Goal: Information Seeking & Learning: Find specific fact

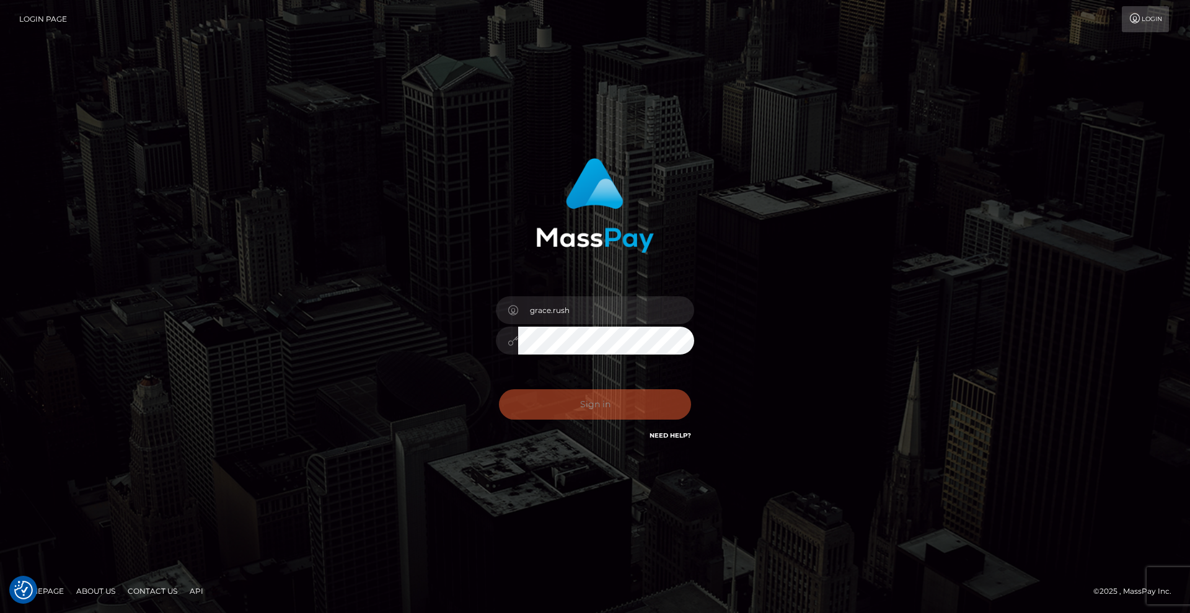
click at [795, 314] on div "grace.rush Sign in" at bounding box center [595, 306] width 706 height 315
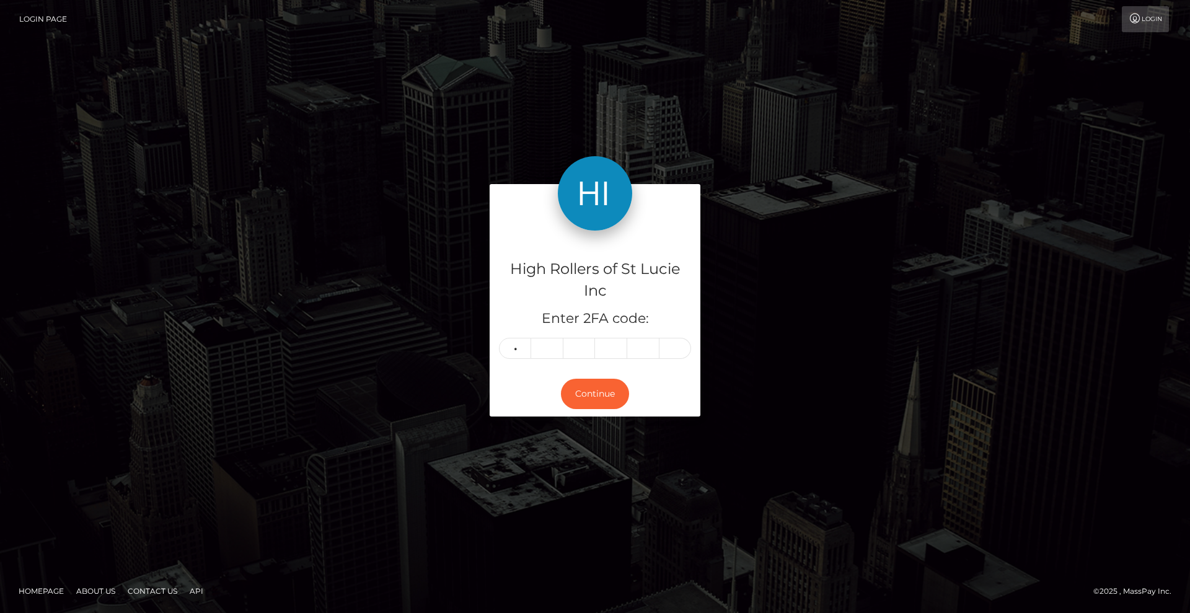
type input "2"
type input "6"
type input "8"
type input "6"
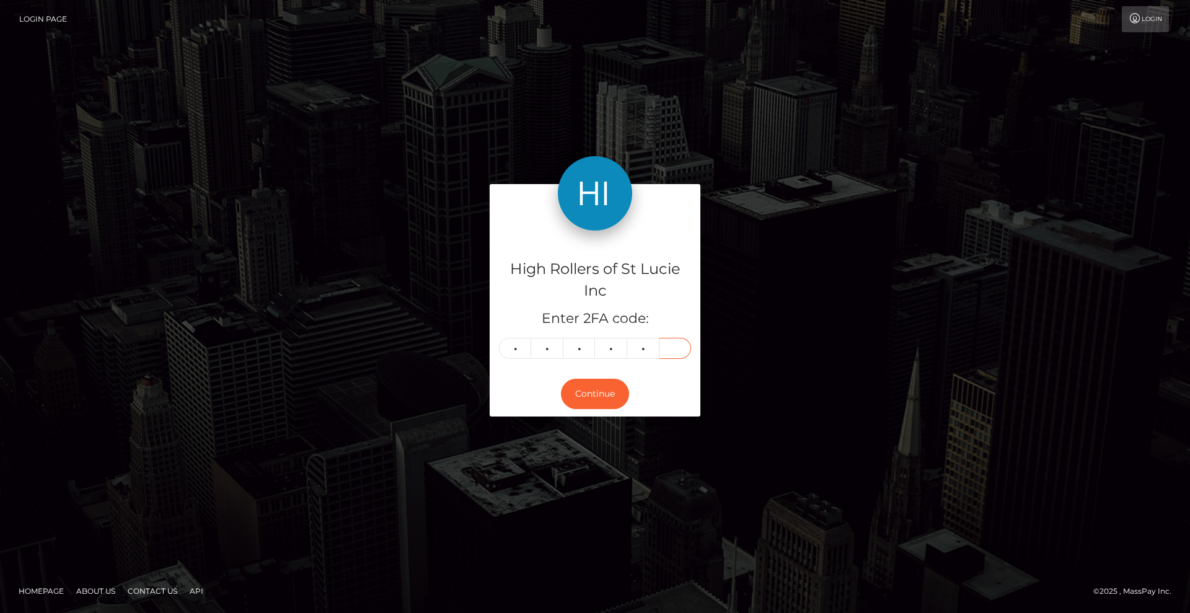
type input "5"
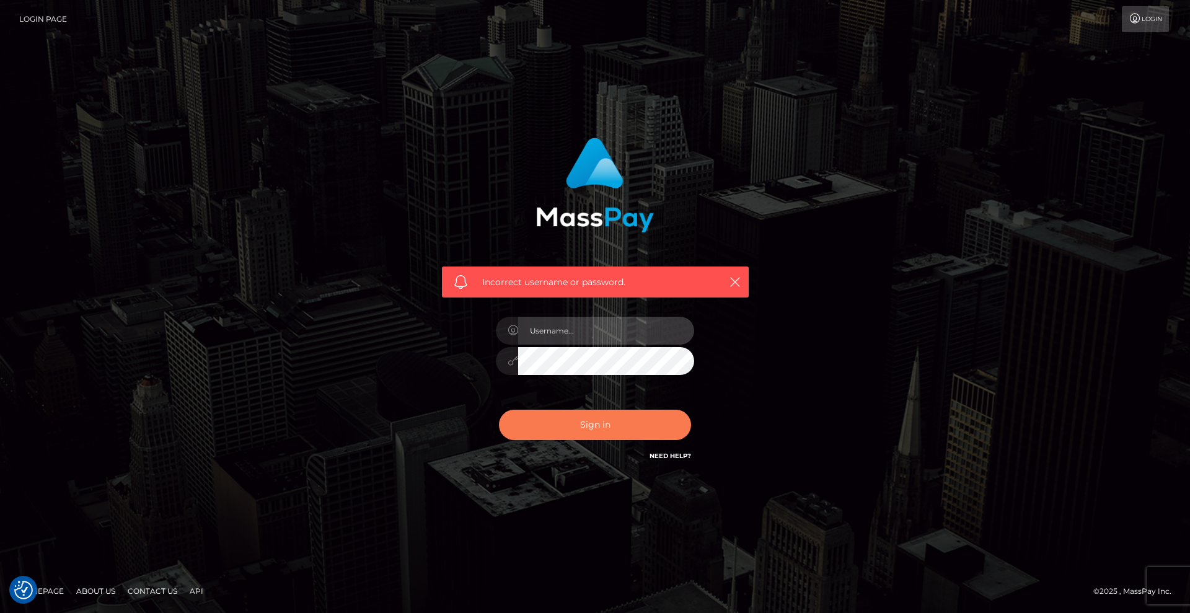
type input "grace.rush"
click at [594, 429] on button "Sign in" at bounding box center [595, 425] width 192 height 30
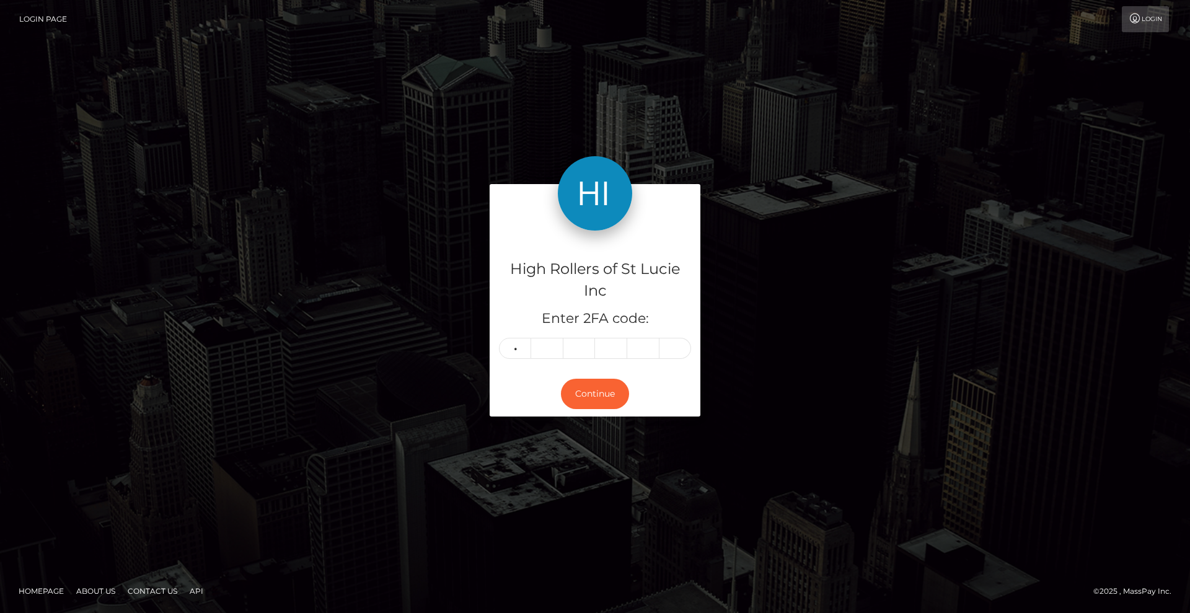
type input "2"
type input "6"
type input "8"
type input "6"
type input "5"
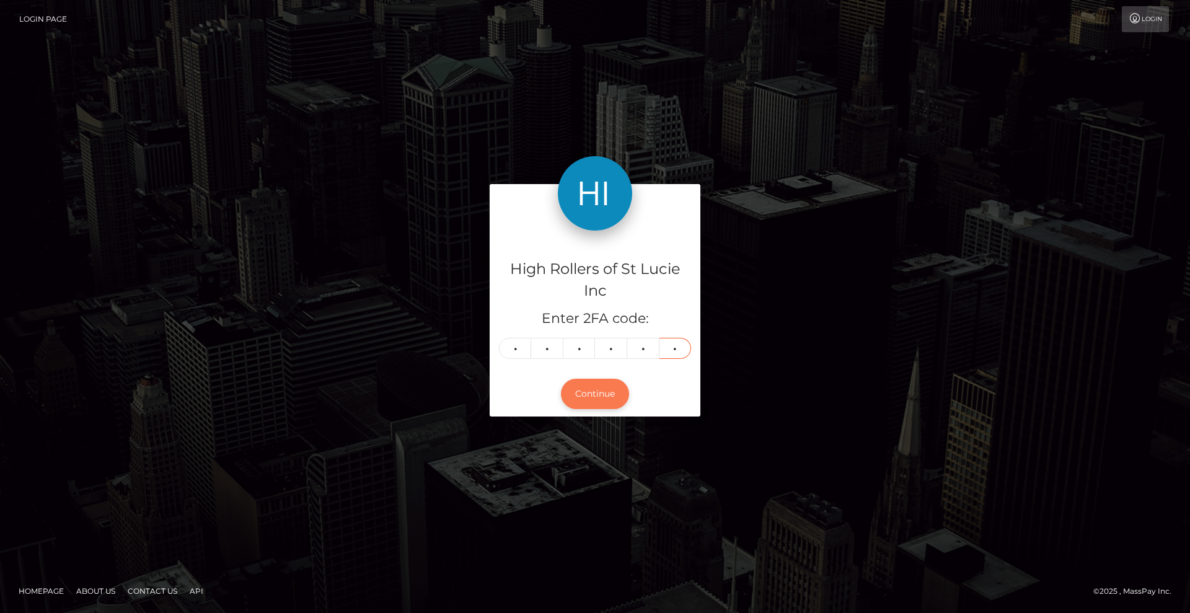
type input "1"
click at [592, 404] on button "Continue" at bounding box center [595, 394] width 68 height 30
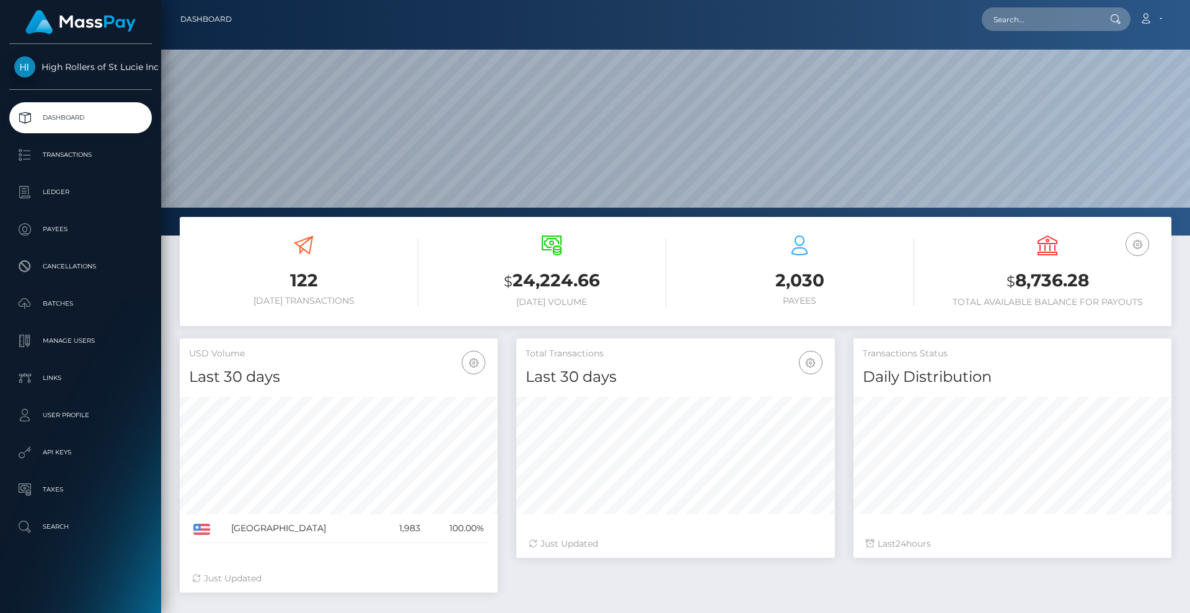
scroll to position [220, 318]
click at [83, 424] on link "User Profile" at bounding box center [80, 415] width 142 height 31
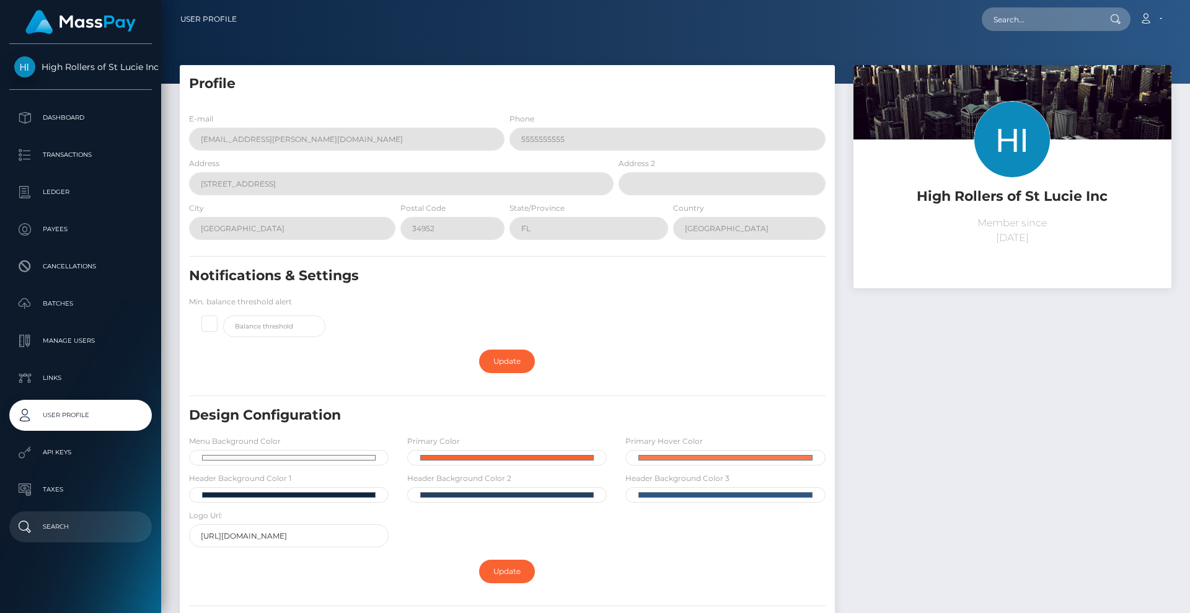
click at [53, 535] on p "Search" at bounding box center [80, 526] width 133 height 19
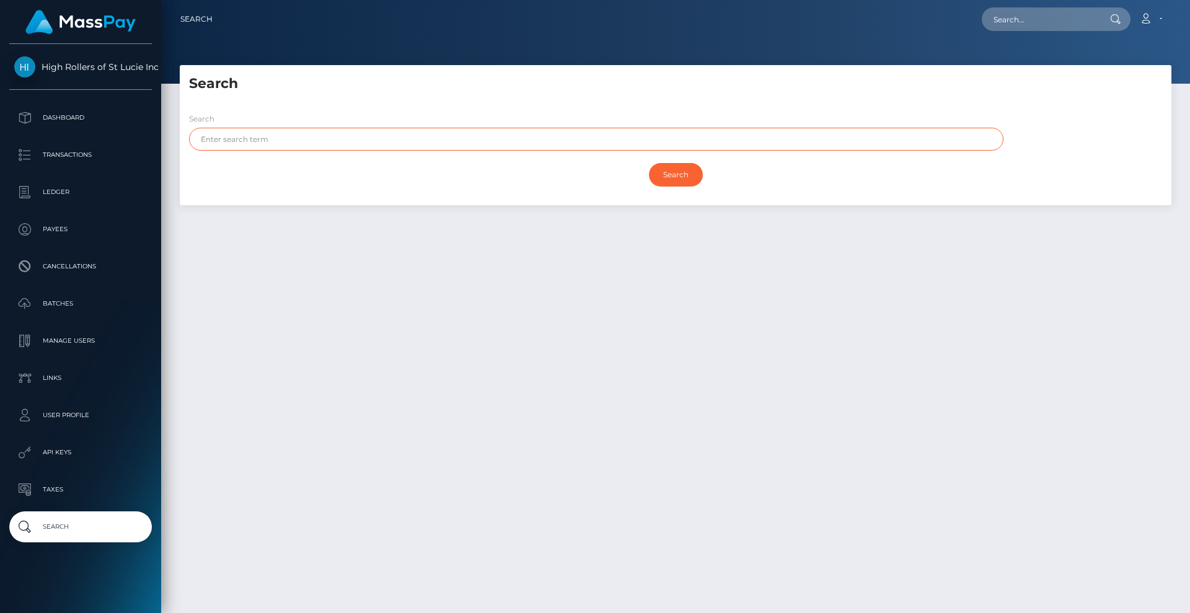
click at [307, 150] on input "text" at bounding box center [596, 139] width 814 height 23
paste input "[EMAIL_ADDRESS][PERSON_NAME][DOMAIN_NAME]"
type input "[EMAIL_ADDRESS][PERSON_NAME][DOMAIN_NAME]"
click at [677, 173] on input "Search" at bounding box center [676, 175] width 54 height 24
click at [638, 93] on h5 "Search" at bounding box center [675, 83] width 973 height 19
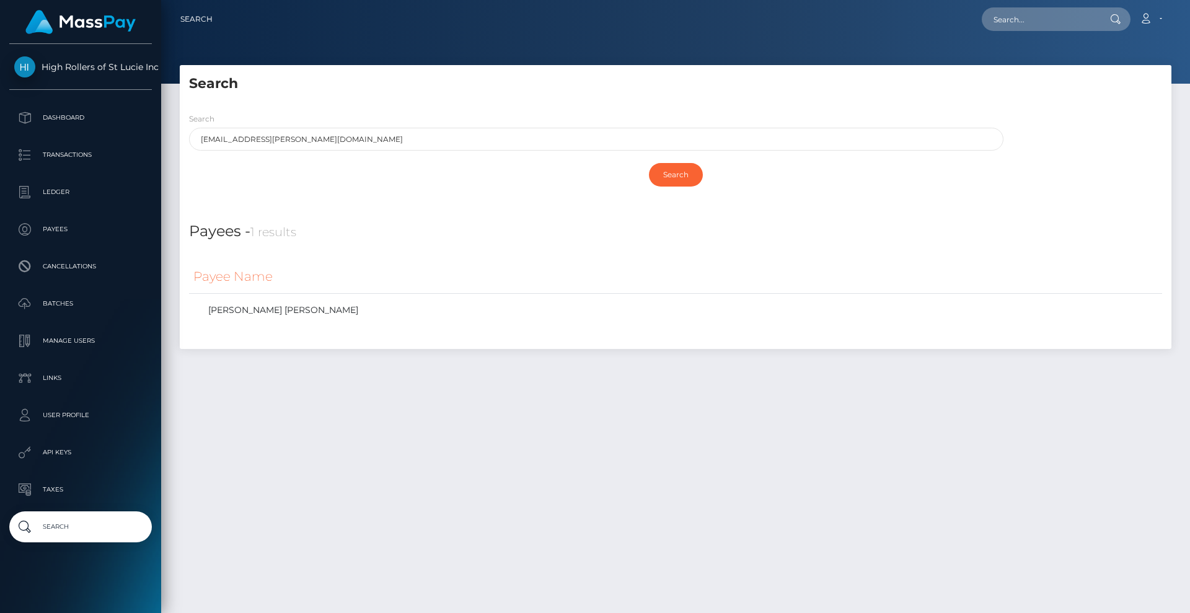
click at [358, 330] on div "Payee Name Mary Grace Reyes Candelario" at bounding box center [675, 301] width 973 height 83
click at [359, 322] on td "Mary Grace Reyes Candelario" at bounding box center [675, 310] width 973 height 33
click at [273, 313] on link "Mary Grace Reyes Candelario" at bounding box center [675, 310] width 964 height 18
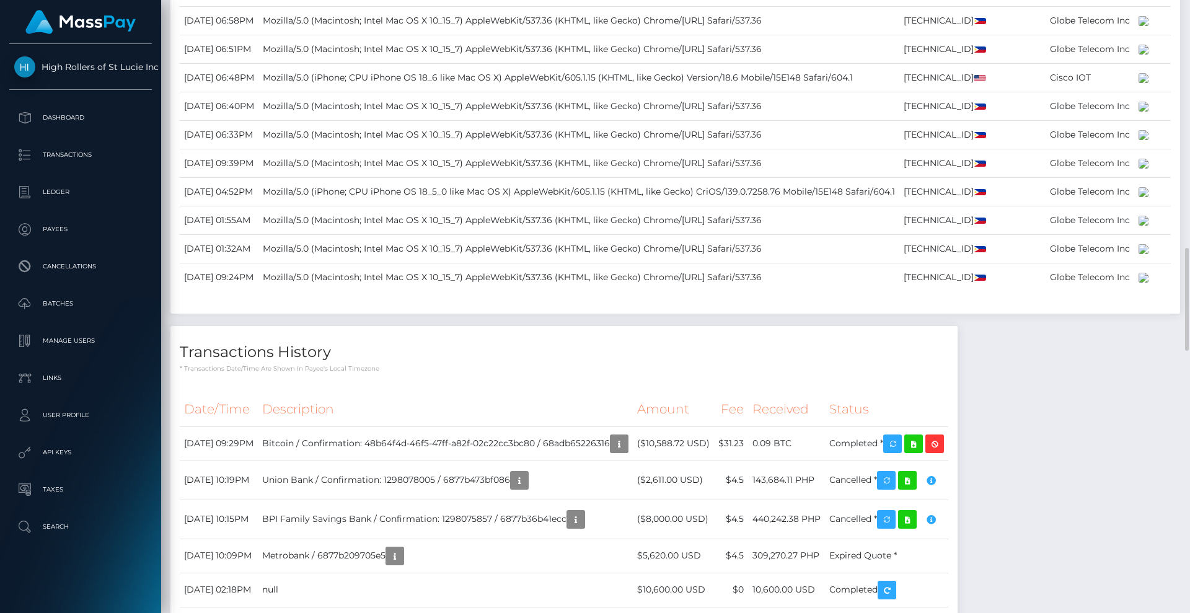
scroll to position [1781, 0]
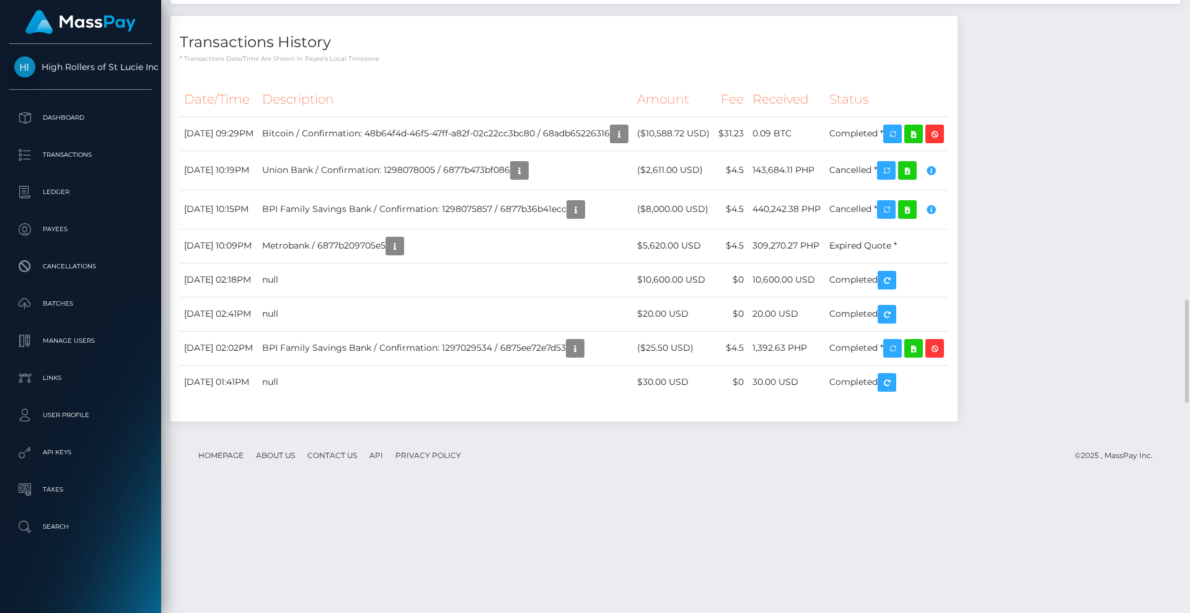
drag, startPoint x: 242, startPoint y: 507, endPoint x: 253, endPoint y: 510, distance: 11.0
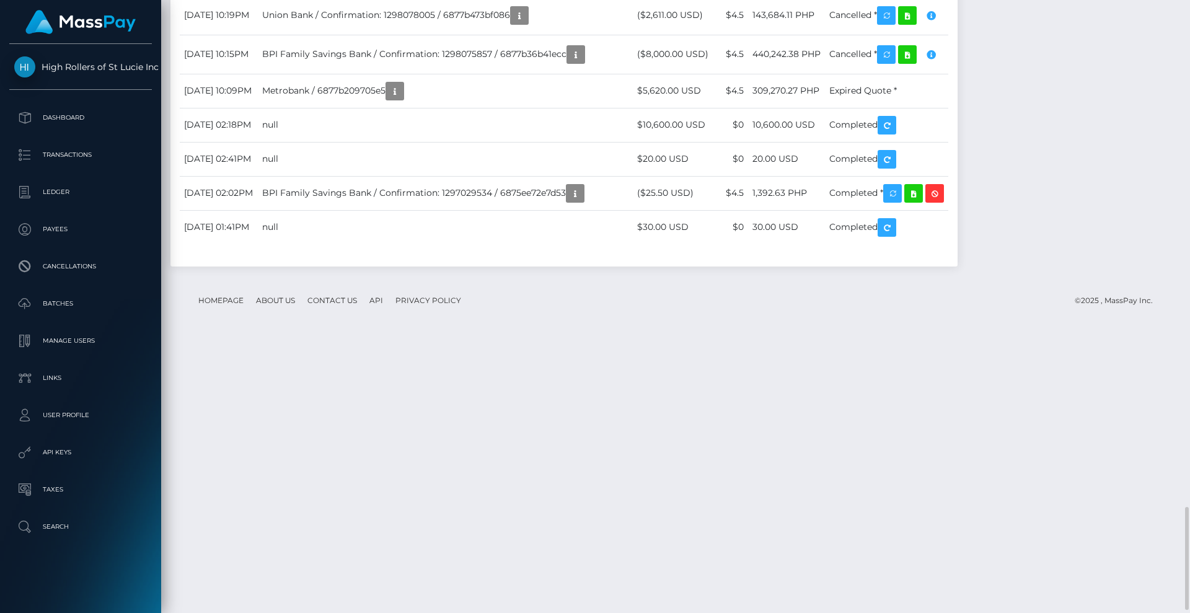
scroll to position [1859, 0]
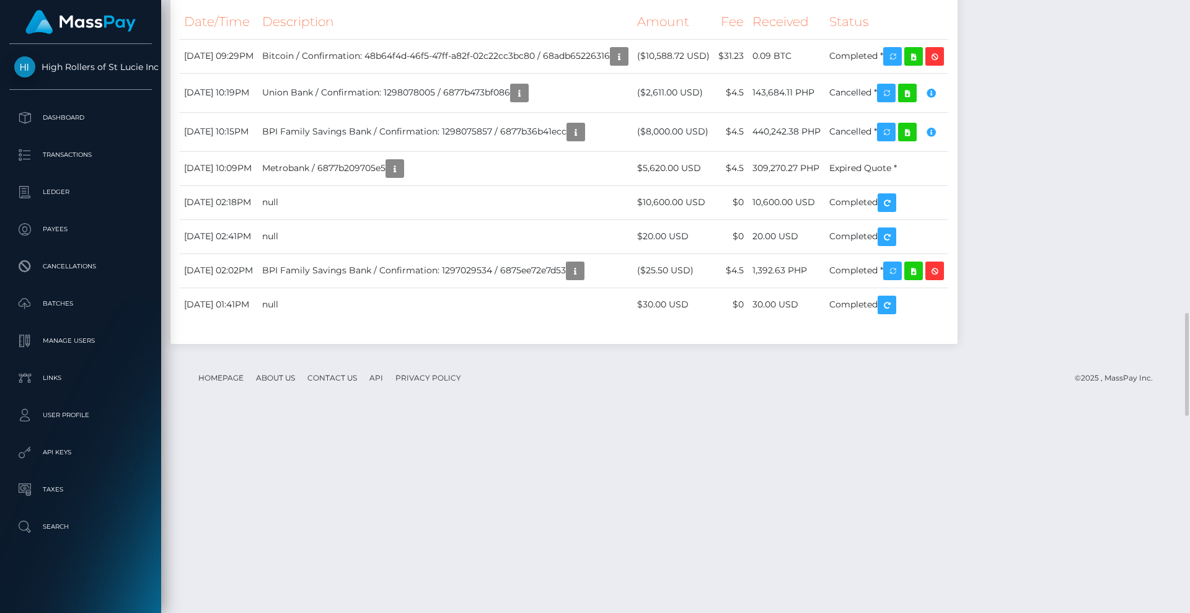
drag, startPoint x: 263, startPoint y: 436, endPoint x: 222, endPoint y: 445, distance: 41.2
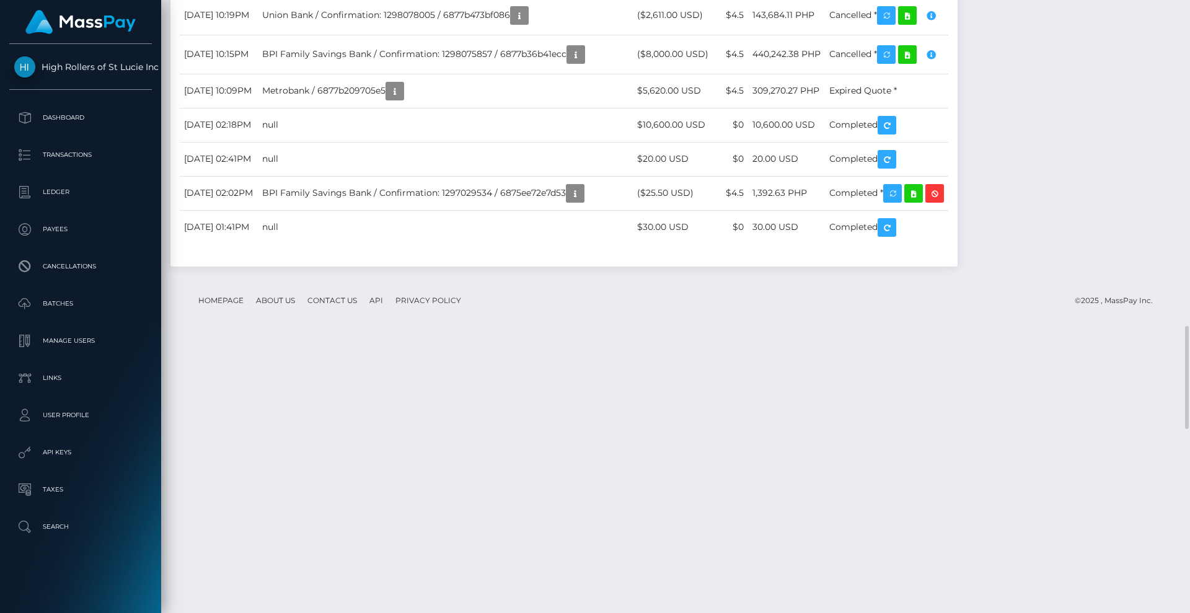
scroll to position [1936, 0]
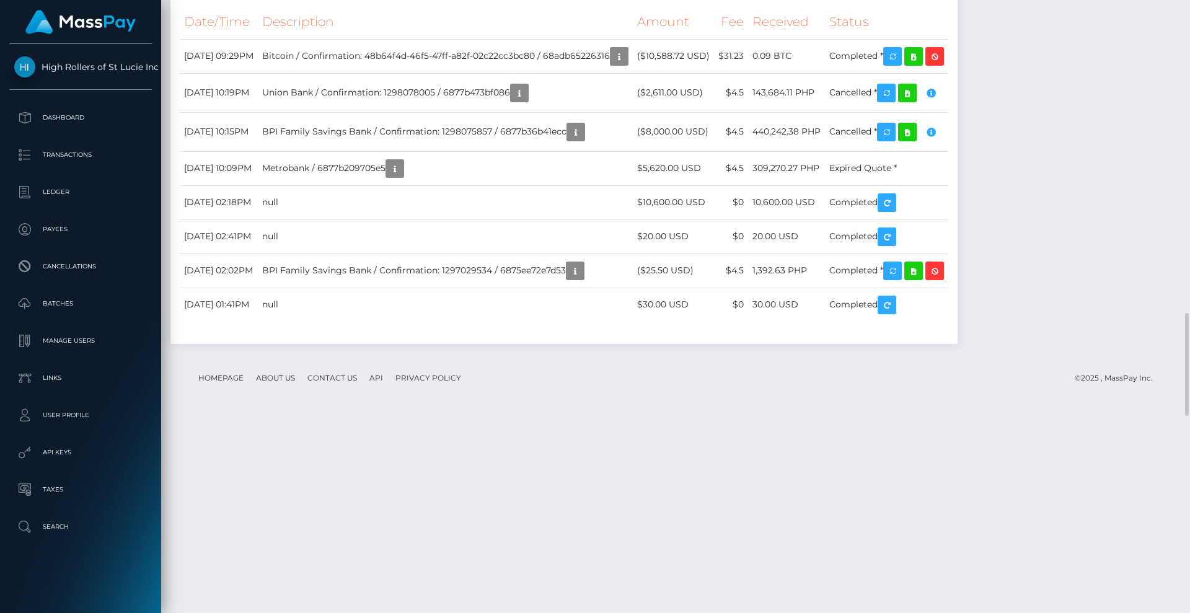
drag, startPoint x: 252, startPoint y: 435, endPoint x: 212, endPoint y: 436, distance: 39.7
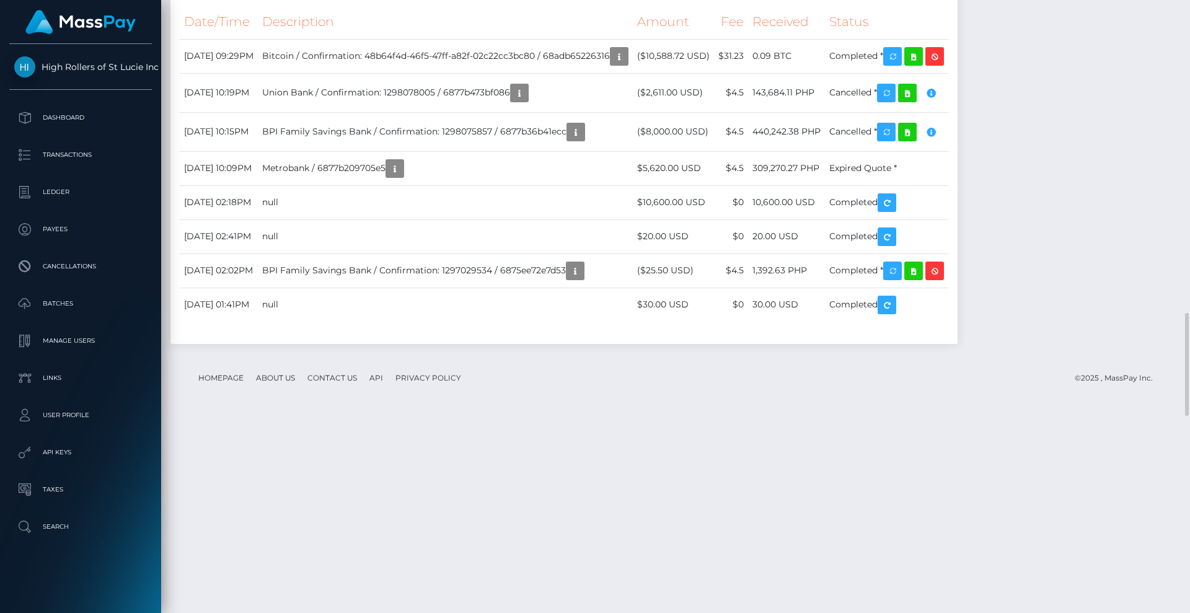
drag, startPoint x: 244, startPoint y: 435, endPoint x: 226, endPoint y: 435, distance: 18.0
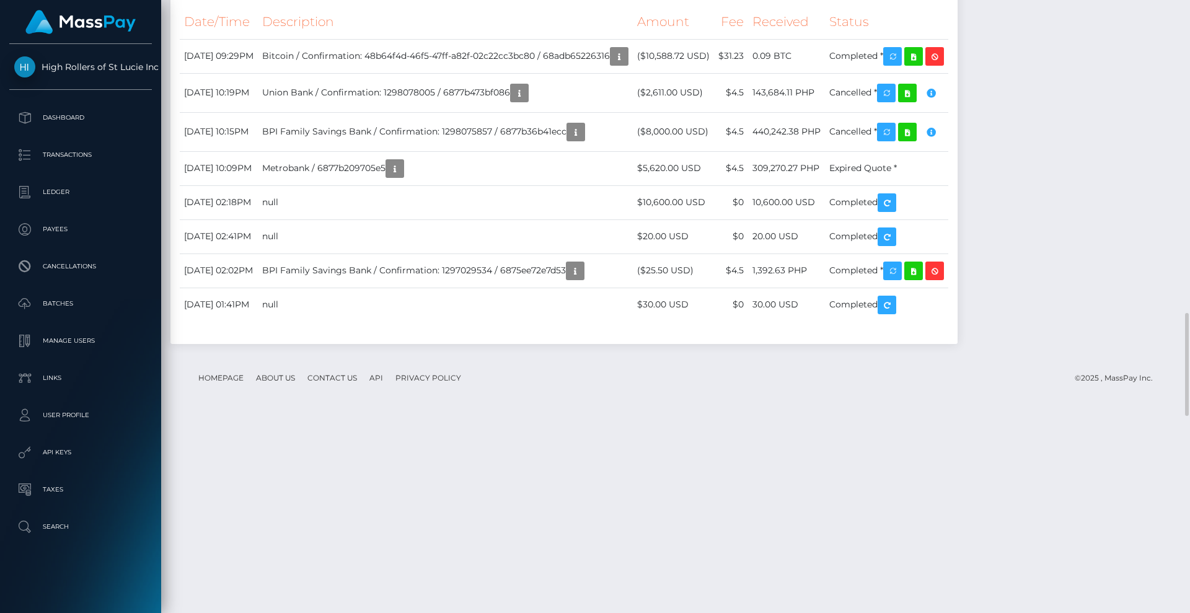
drag, startPoint x: 255, startPoint y: 434, endPoint x: 237, endPoint y: 431, distance: 18.8
drag, startPoint x: 234, startPoint y: 432, endPoint x: 228, endPoint y: 431, distance: 6.2
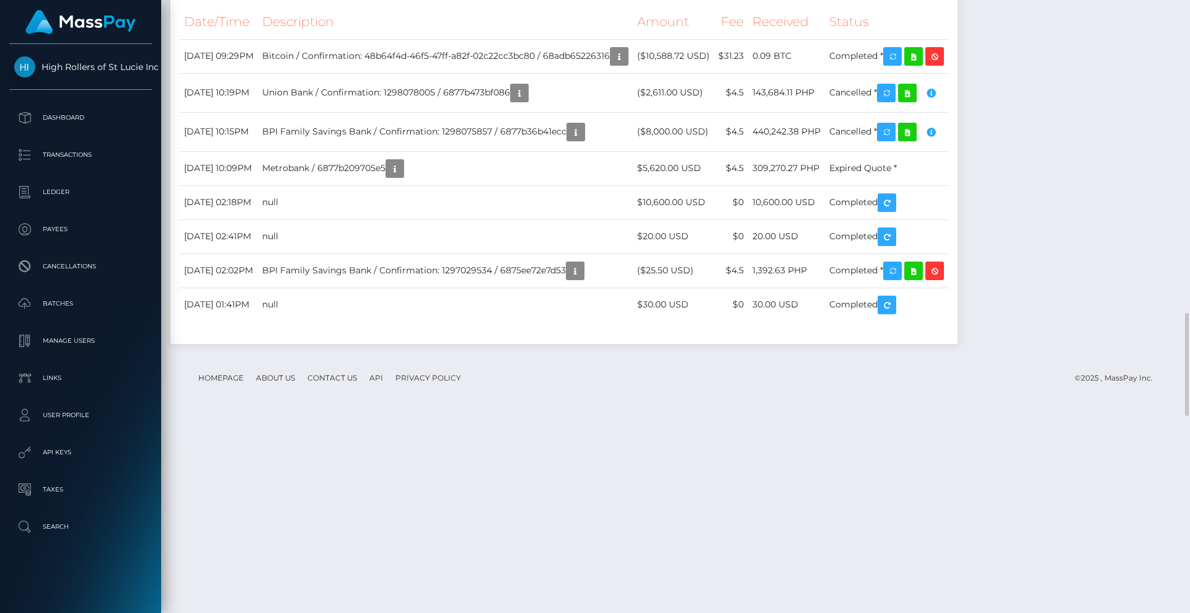
drag, startPoint x: 250, startPoint y: 436, endPoint x: 271, endPoint y: 438, distance: 21.1
drag, startPoint x: 273, startPoint y: 435, endPoint x: 283, endPoint y: 439, distance: 11.2
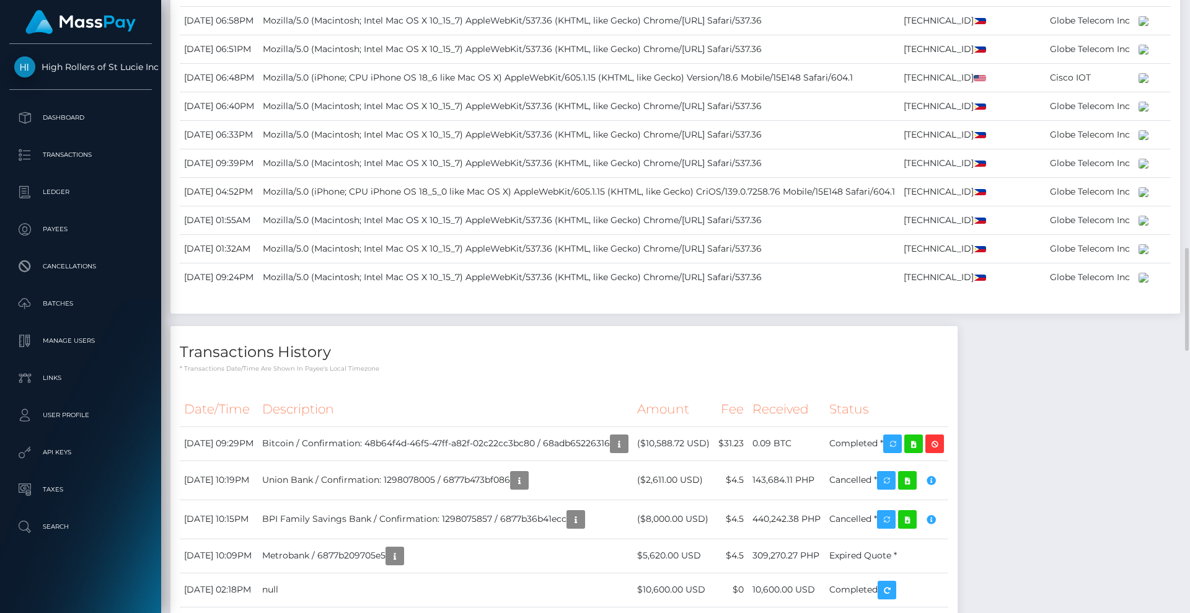
scroll to position [929, 0]
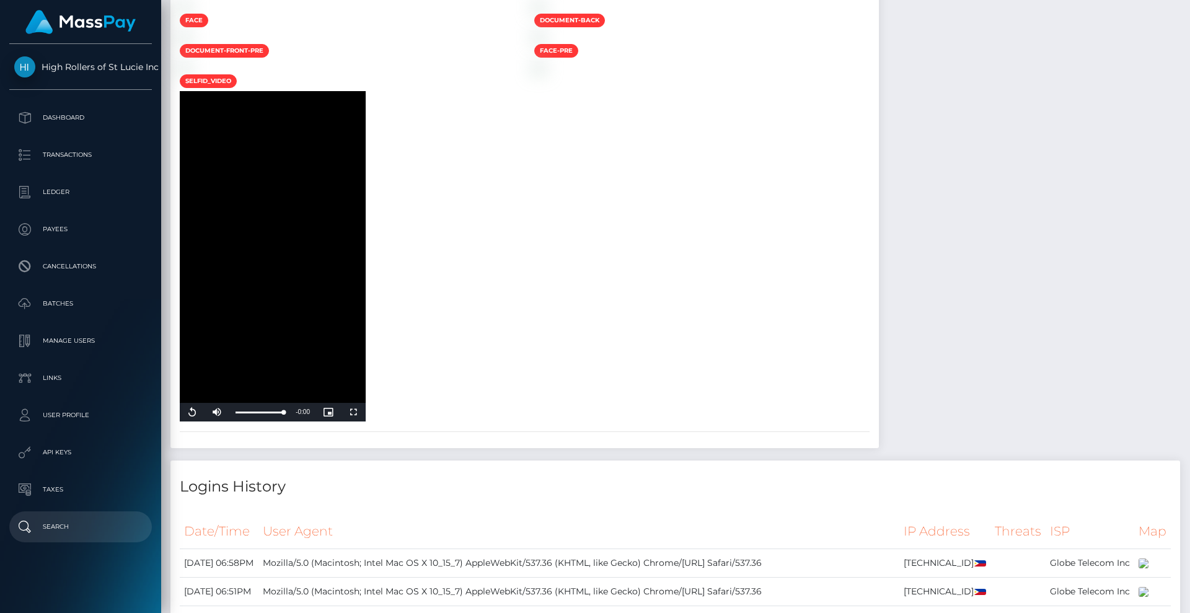
click at [74, 528] on p "Search" at bounding box center [80, 526] width 133 height 19
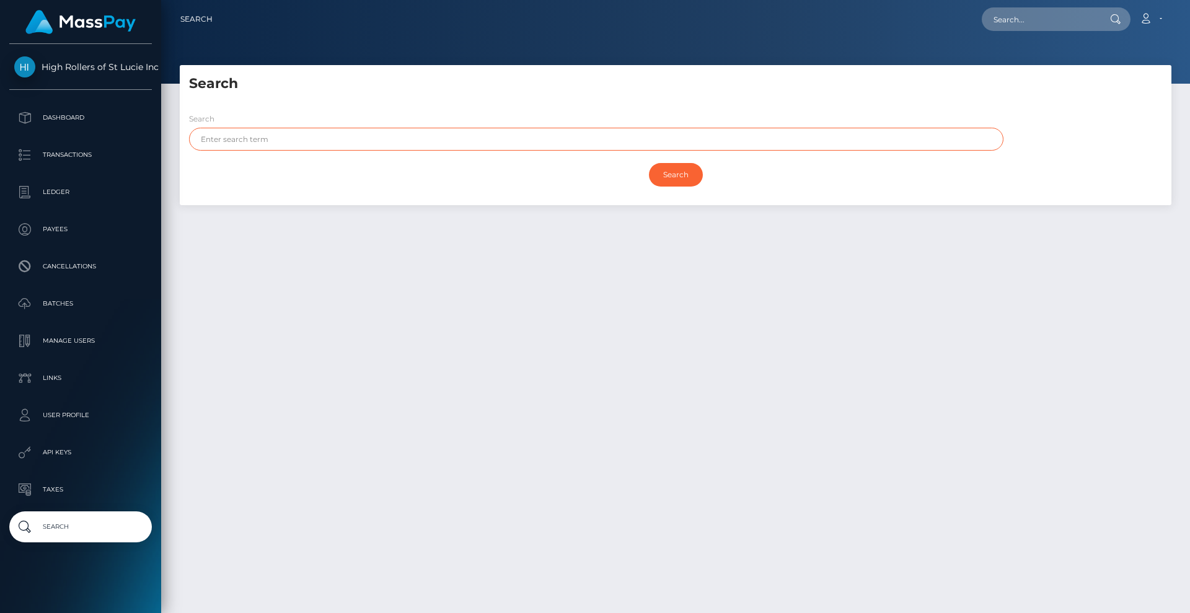
click at [343, 141] on input "text" at bounding box center [596, 139] width 814 height 23
paste input "[EMAIL_ADDRESS][PERSON_NAME][DOMAIN_NAME]"
click at [687, 172] on input "Search" at bounding box center [676, 175] width 54 height 24
click at [676, 82] on h5 "Search" at bounding box center [675, 83] width 973 height 19
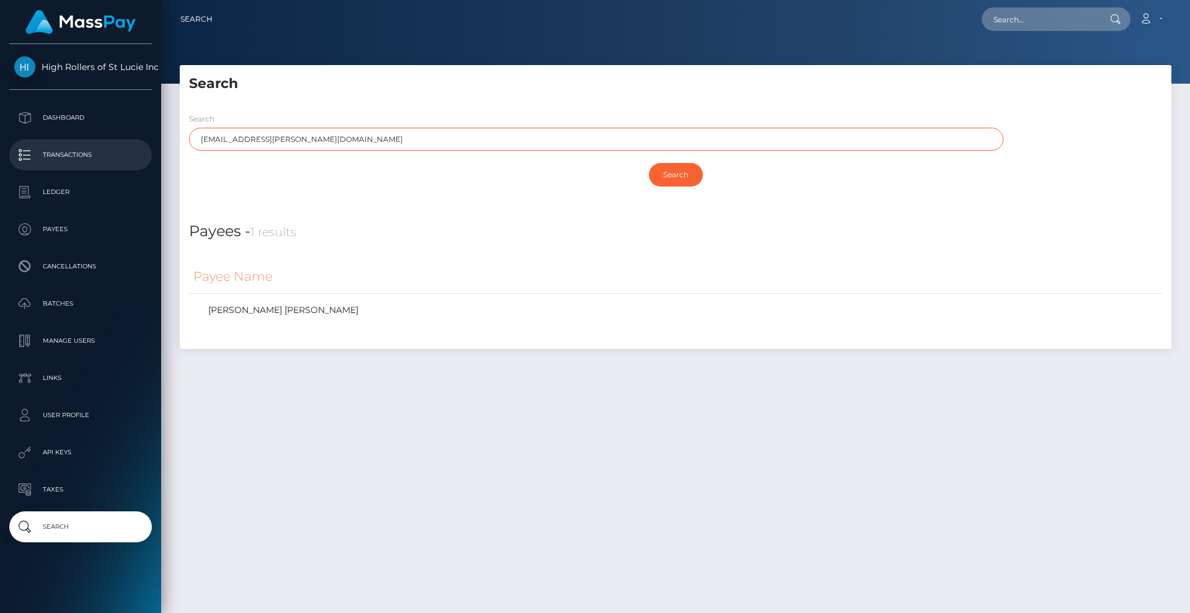
drag, startPoint x: 308, startPoint y: 145, endPoint x: 101, endPoint y: 145, distance: 206.9
click at [101, 145] on div "High Rollers of St Lucie Inc Dashboard Transactions Ledger Payees" at bounding box center [595, 306] width 1190 height 613
type input "celia"
click at [649, 163] on input "Search" at bounding box center [676, 175] width 54 height 24
click at [369, 312] on link "CELIA DIANE GOMEZ" at bounding box center [675, 310] width 964 height 18
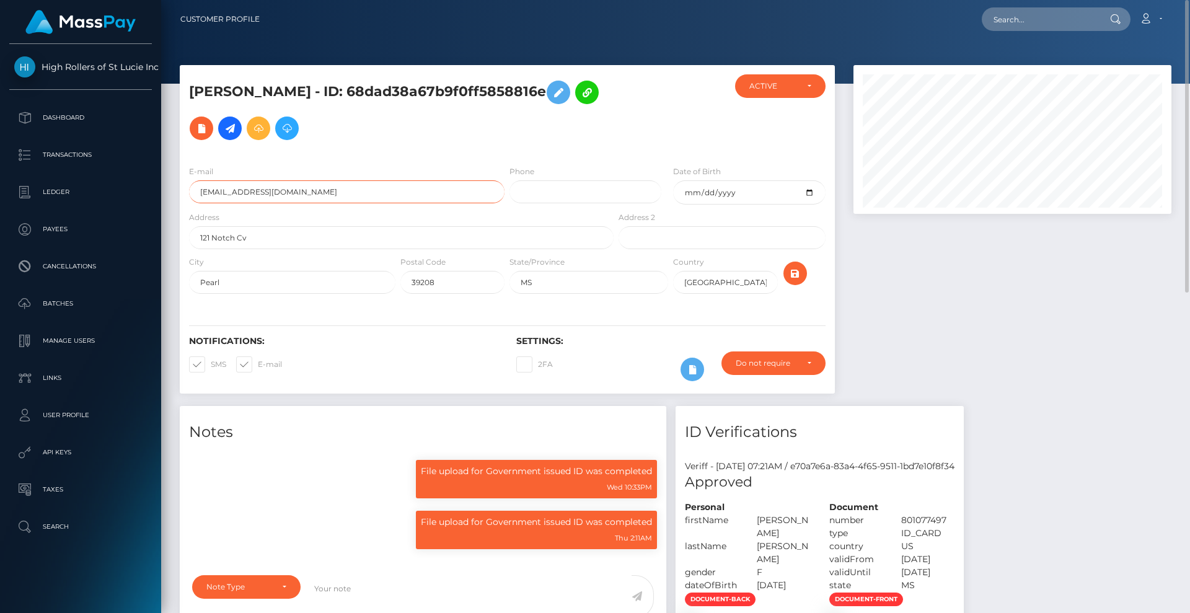
click at [322, 198] on input "[EMAIL_ADDRESS][DOMAIN_NAME]" at bounding box center [346, 191] width 315 height 23
click at [320, 187] on input "[EMAIL_ADDRESS][DOMAIN_NAME]" at bounding box center [346, 191] width 315 height 23
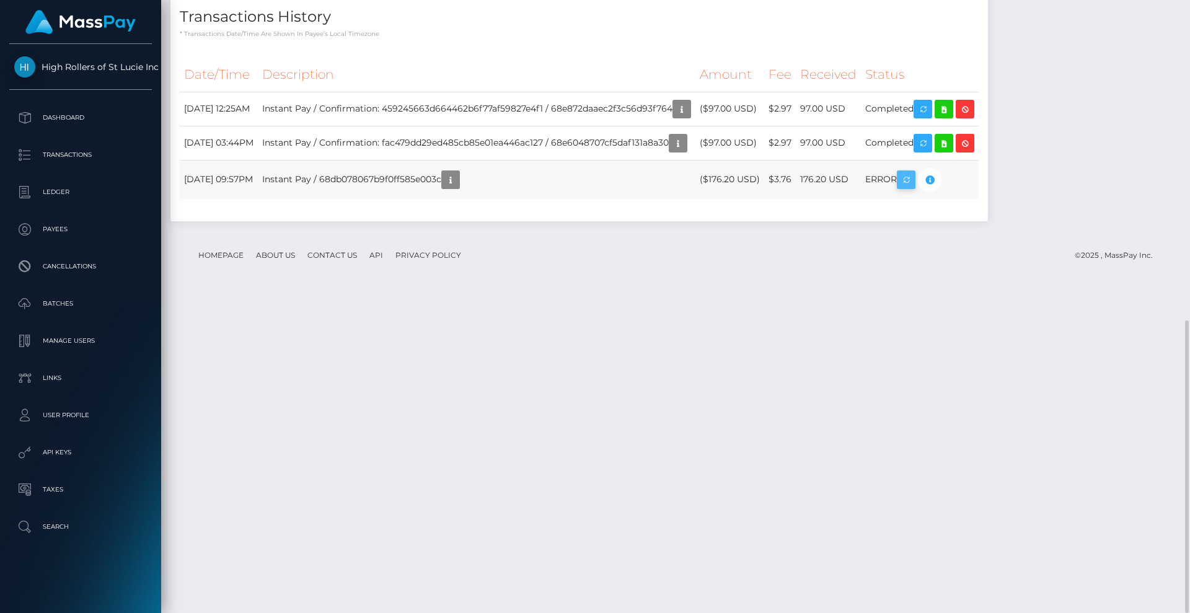
scroll to position [149, 318]
